Goal: Transaction & Acquisition: Book appointment/travel/reservation

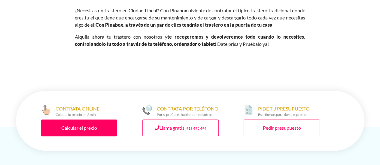
scroll to position [301, 0]
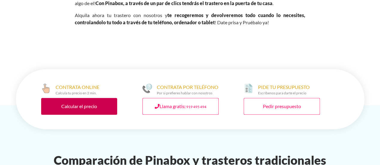
click at [102, 106] on link "Calcular el precio" at bounding box center [79, 106] width 76 height 17
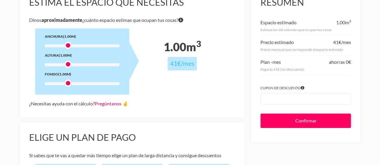
scroll to position [77, 0]
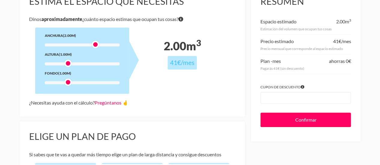
drag, startPoint x: 68, startPoint y: 45, endPoint x: 97, endPoint y: 45, distance: 28.8
click at [97, 45] on div at bounding box center [96, 45] width 8 height 8
drag, startPoint x: 67, startPoint y: 65, endPoint x: 71, endPoint y: 68, distance: 5.3
click at [71, 68] on div "Anchura (2.00m) Altura (1.25m) Fondo (1.00m)" at bounding box center [82, 61] width 94 height 66
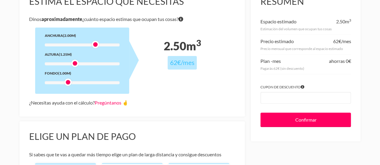
click at [71, 68] on div "Anchura (2.00m) Altura (1.25m) Fondo (1.00m)" at bounding box center [82, 61] width 94 height 66
drag, startPoint x: 68, startPoint y: 83, endPoint x: 86, endPoint y: 83, distance: 17.4
click at [86, 83] on div at bounding box center [89, 83] width 8 height 8
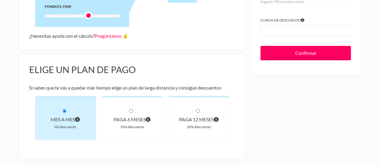
scroll to position [151, 0]
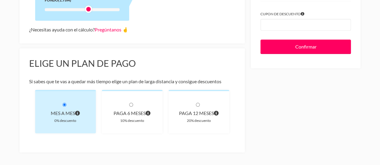
click at [140, 111] on div "paga 6 meses" at bounding box center [131, 113] width 41 height 8
radio input "true"
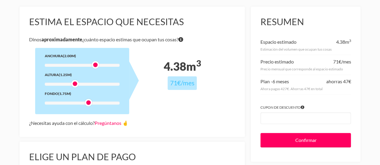
scroll to position [56, 0]
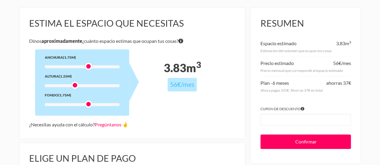
drag, startPoint x: 94, startPoint y: 64, endPoint x: 88, endPoint y: 66, distance: 6.6
click at [88, 66] on div at bounding box center [89, 67] width 8 height 8
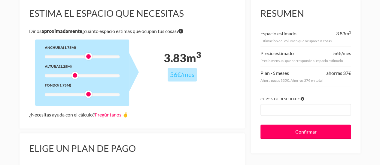
scroll to position [73, 0]
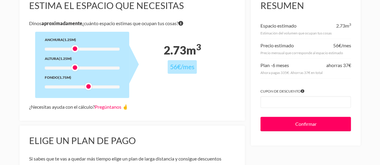
drag, startPoint x: 89, startPoint y: 48, endPoint x: 77, endPoint y: 50, distance: 11.6
click at [77, 50] on div at bounding box center [75, 49] width 8 height 8
drag, startPoint x: 90, startPoint y: 87, endPoint x: 76, endPoint y: 87, distance: 13.8
click at [76, 87] on div at bounding box center [75, 87] width 8 height 8
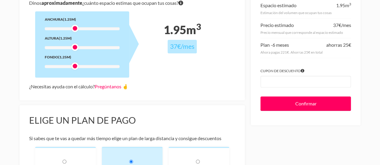
scroll to position [96, 0]
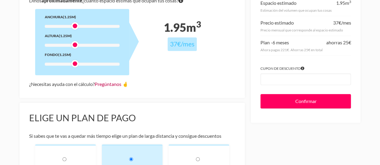
click at [101, 87] on link "Pregúntanos 🤞" at bounding box center [112, 84] width 34 height 6
drag, startPoint x: 76, startPoint y: 27, endPoint x: 80, endPoint y: 28, distance: 5.0
click at [80, 28] on div at bounding box center [82, 26] width 8 height 8
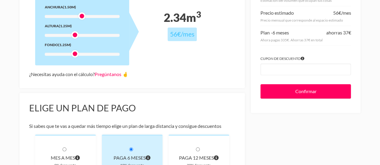
scroll to position [100, 0]
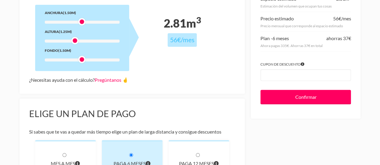
drag, startPoint x: 76, startPoint y: 60, endPoint x: 82, endPoint y: 62, distance: 6.4
click at [82, 62] on div at bounding box center [82, 60] width 8 height 8
drag, startPoint x: 75, startPoint y: 41, endPoint x: 80, endPoint y: 40, distance: 5.7
click at [80, 40] on div at bounding box center [82, 41] width 8 height 8
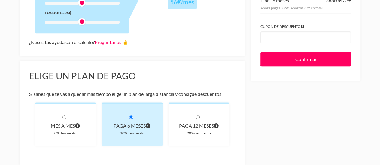
scroll to position [140, 0]
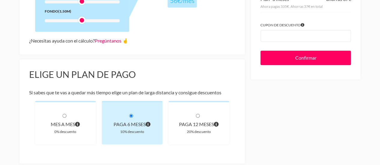
click at [198, 116] on input "radio" at bounding box center [198, 116] width 4 height 4
radio input "true"
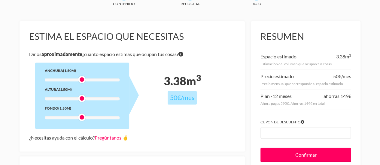
scroll to position [38, 0]
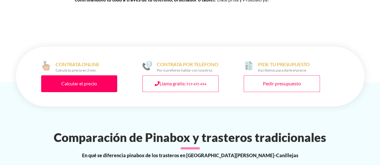
scroll to position [378, 0]
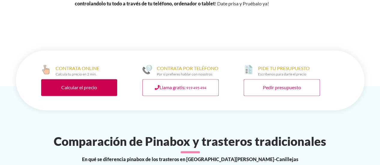
click at [74, 79] on link "Calcular el precio" at bounding box center [79, 87] width 76 height 17
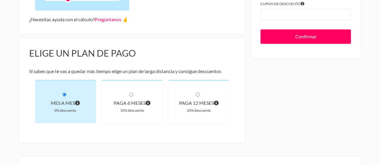
scroll to position [164, 0]
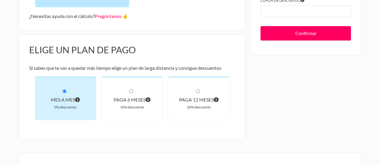
click at [194, 114] on div "paga 12 meses 20% descuento" at bounding box center [198, 99] width 61 height 44
radio input "true"
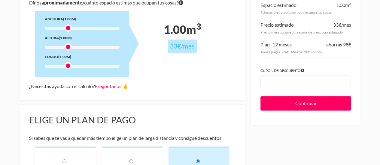
scroll to position [91, 0]
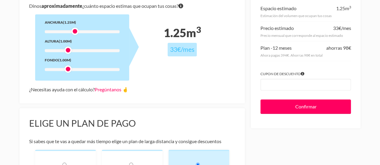
drag, startPoint x: 68, startPoint y: 30, endPoint x: 75, endPoint y: 32, distance: 7.1
click at [75, 32] on div at bounding box center [75, 32] width 8 height 8
drag, startPoint x: 68, startPoint y: 50, endPoint x: 74, endPoint y: 53, distance: 5.9
click at [74, 53] on div at bounding box center [75, 51] width 8 height 8
drag, startPoint x: 68, startPoint y: 68, endPoint x: 73, endPoint y: 71, distance: 5.6
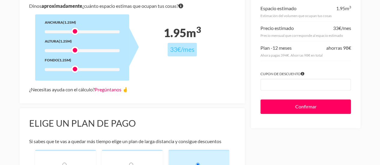
click at [73, 71] on div at bounding box center [75, 69] width 8 height 8
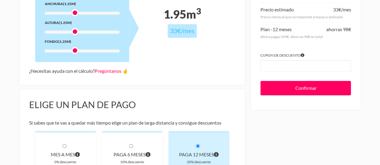
scroll to position [112, 0]
